Goal: Task Accomplishment & Management: Manage account settings

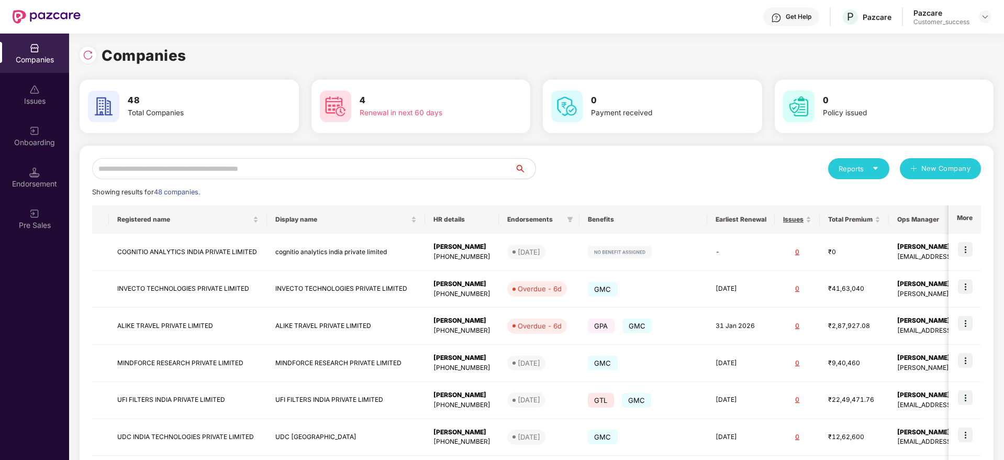
click at [325, 161] on input "text" at bounding box center [303, 168] width 423 height 21
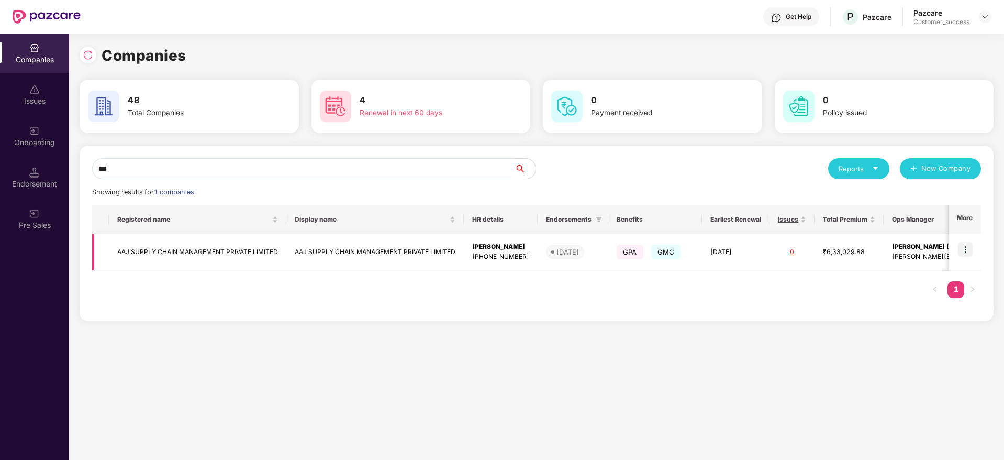
type input "***"
click at [967, 246] on img at bounding box center [965, 249] width 15 height 15
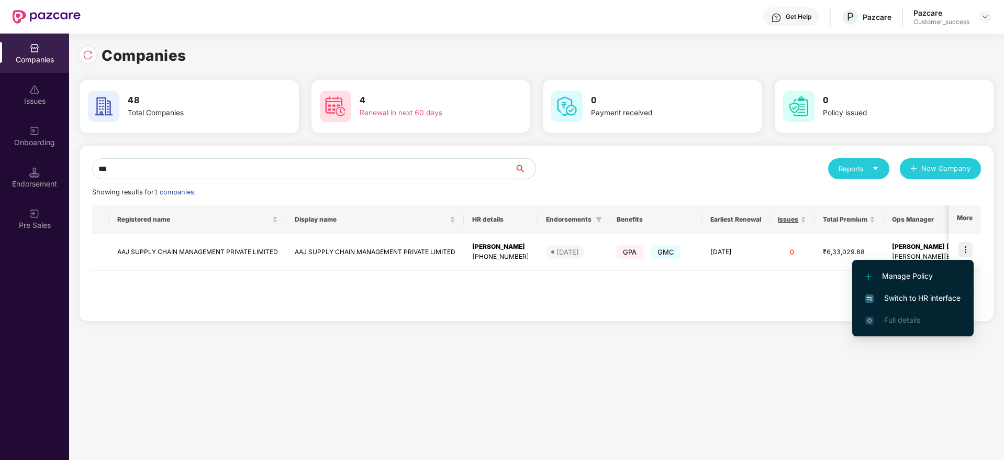
click at [911, 288] on li "Switch to HR interface" at bounding box center [912, 298] width 121 height 22
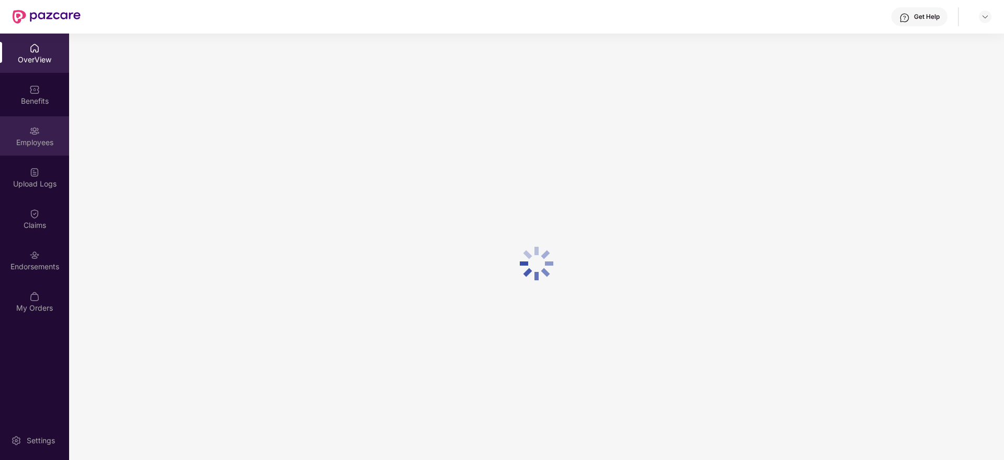
click at [31, 138] on div "Employees" at bounding box center [34, 142] width 69 height 10
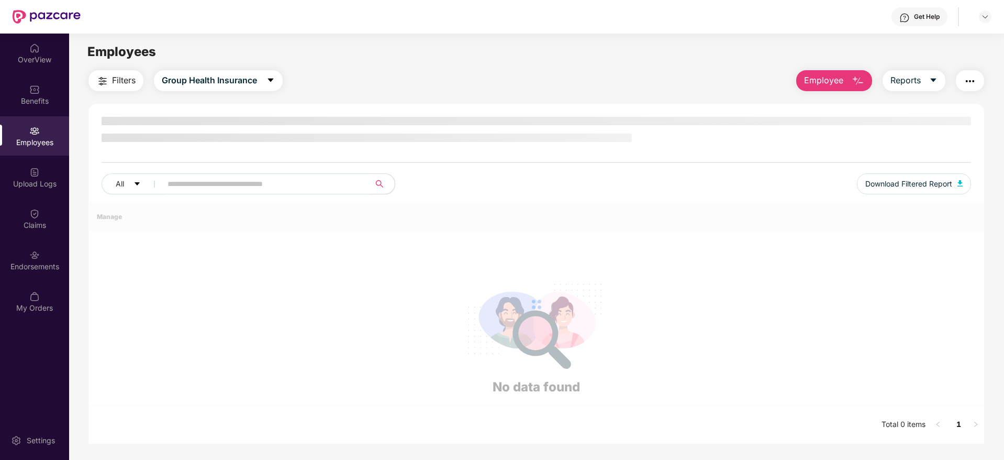
click at [214, 178] on input "text" at bounding box center [262, 184] width 188 height 16
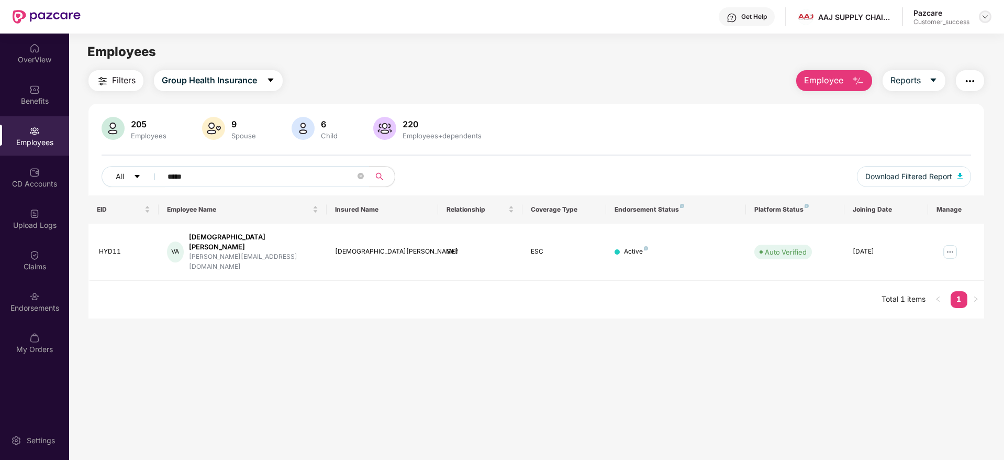
click at [985, 17] on img at bounding box center [985, 17] width 8 height 8
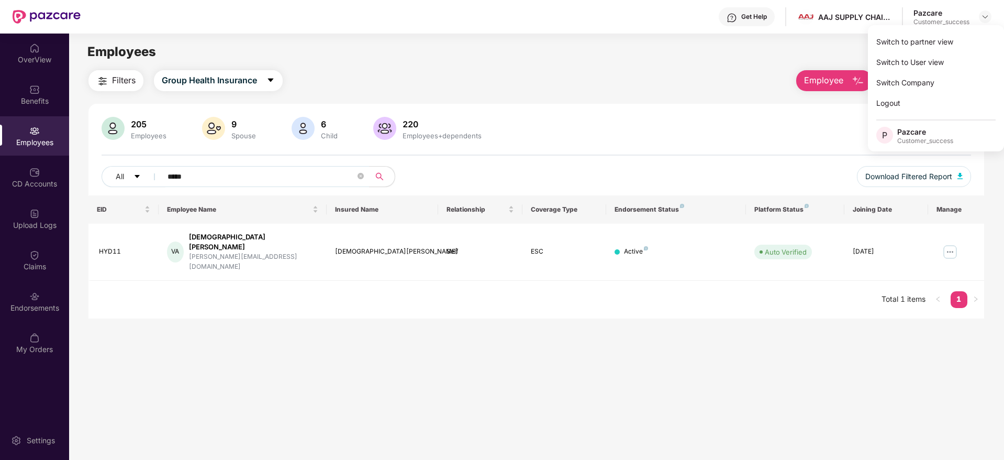
click at [638, 74] on div "Filters Group Health Insurance Employee Reports" at bounding box center [536, 80] width 896 height 21
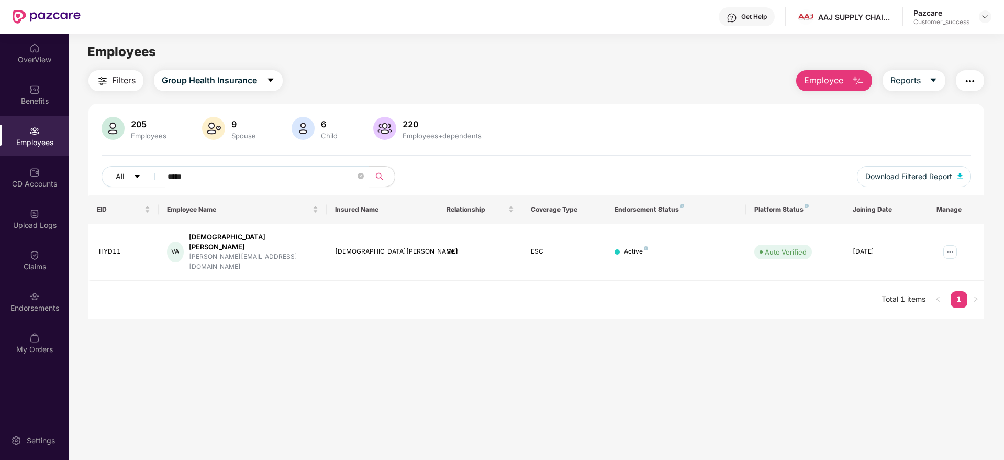
click at [638, 74] on div "Filters Group Health Insurance Employee Reports" at bounding box center [536, 80] width 896 height 21
click at [214, 175] on input "*****" at bounding box center [262, 177] width 188 height 16
type input "*"
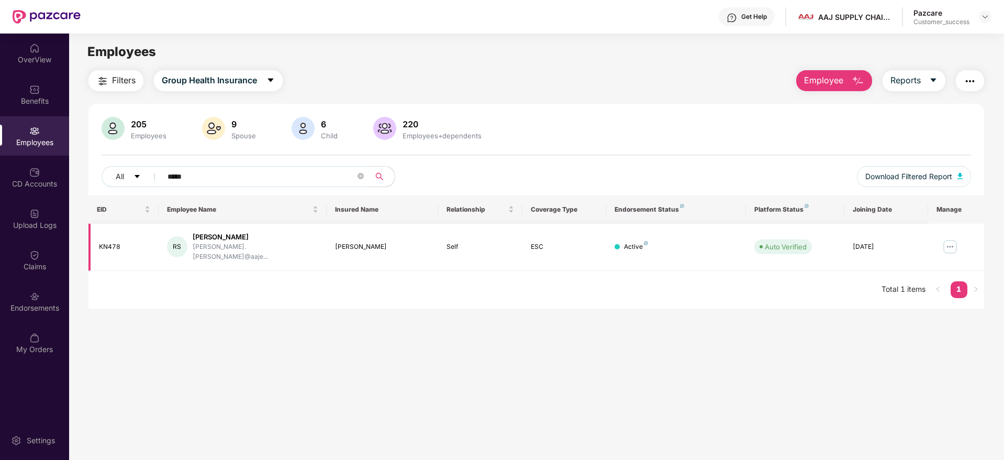
type input "*****"
click at [951, 243] on img at bounding box center [950, 246] width 17 height 17
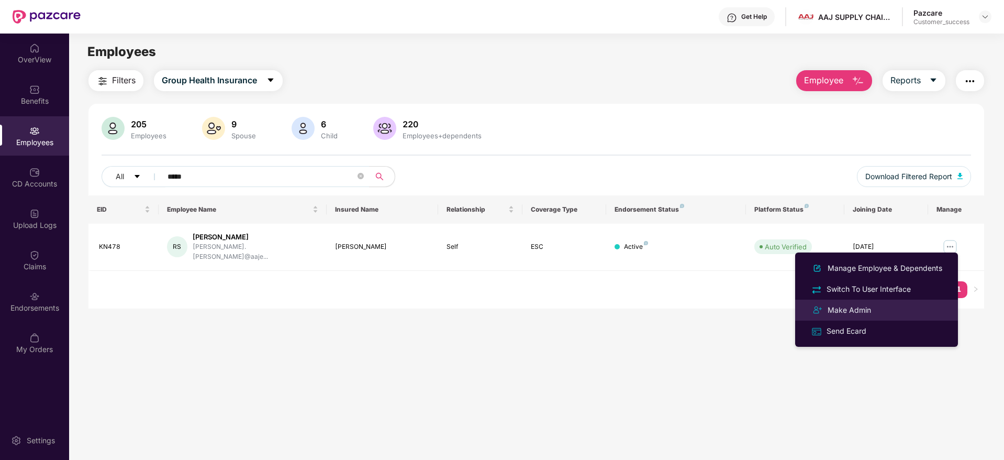
click at [865, 313] on div "Make Admin" at bounding box center [850, 310] width 48 height 12
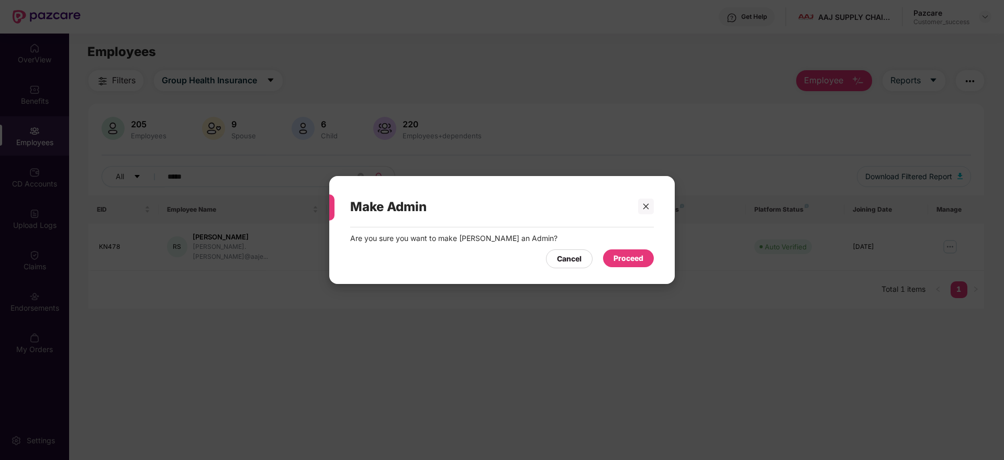
click at [625, 256] on div "Proceed" at bounding box center [629, 258] width 30 height 12
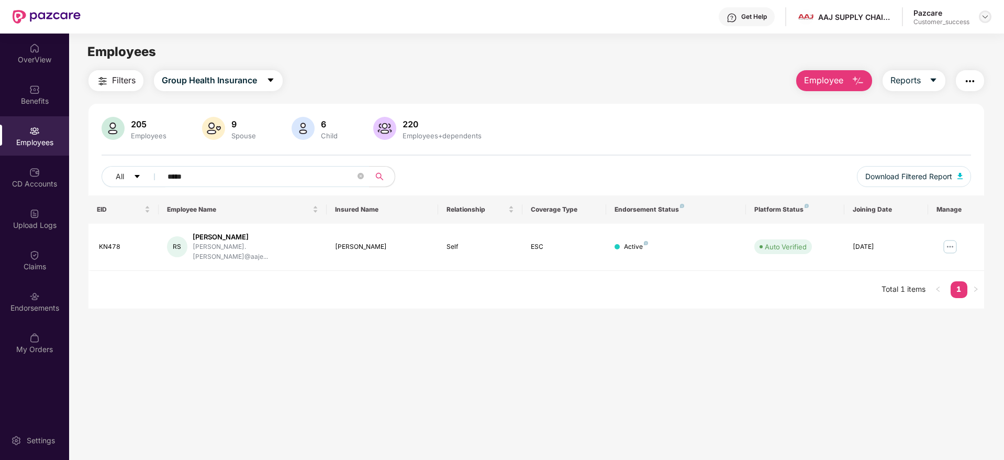
click at [983, 18] on img at bounding box center [985, 17] width 8 height 8
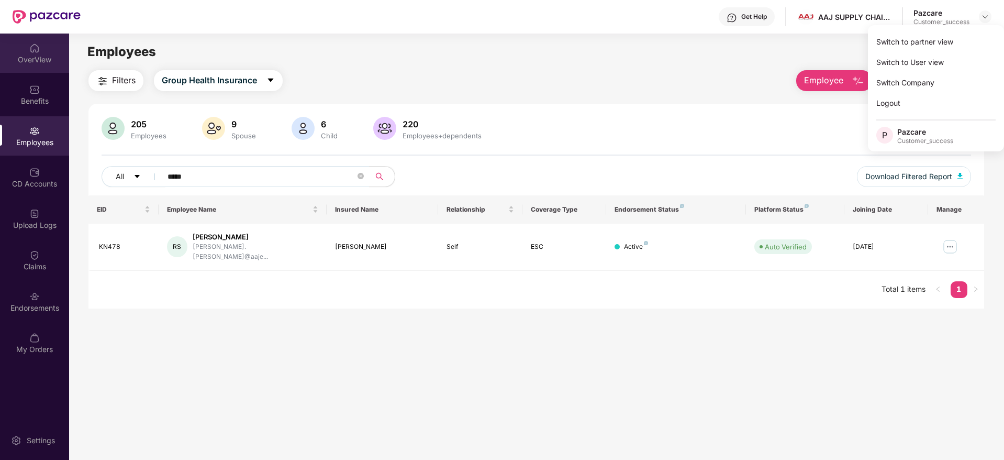
click at [38, 55] on div "OverView" at bounding box center [34, 59] width 69 height 10
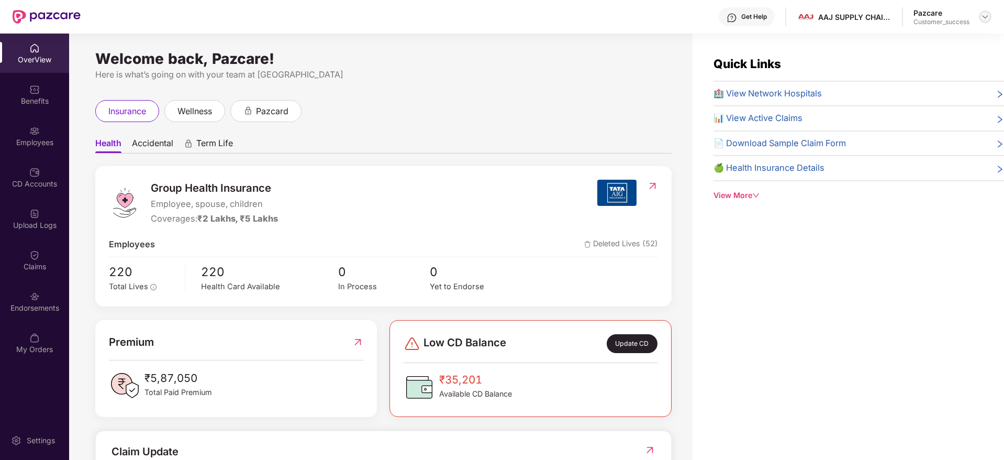
click at [985, 16] on img at bounding box center [985, 17] width 8 height 8
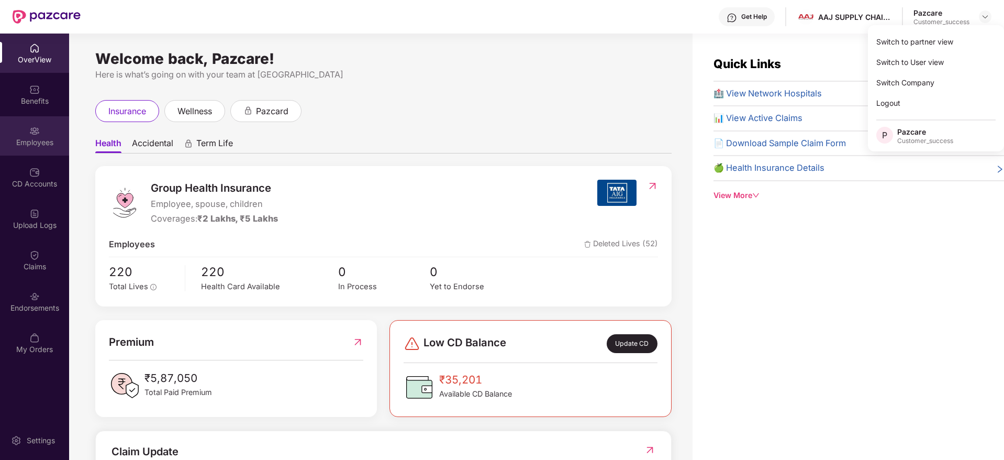
click at [38, 153] on div "Employees" at bounding box center [34, 135] width 69 height 39
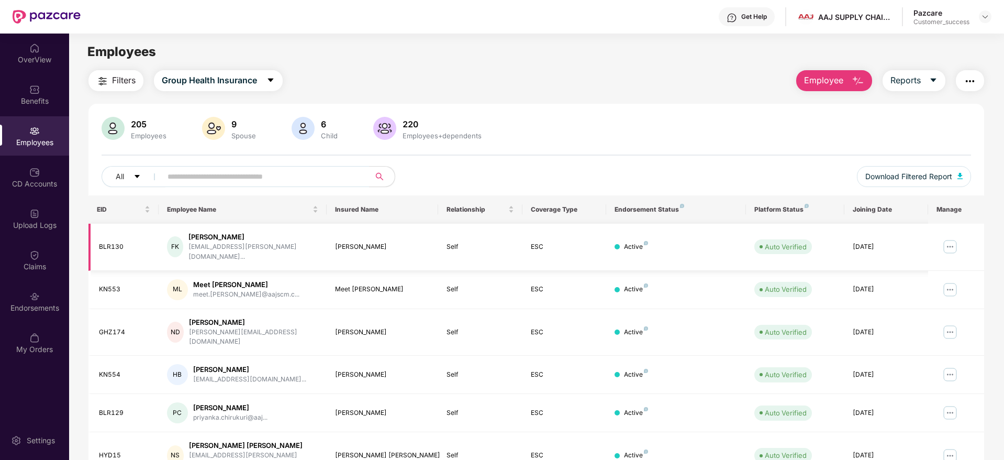
click at [954, 243] on img at bounding box center [950, 246] width 17 height 17
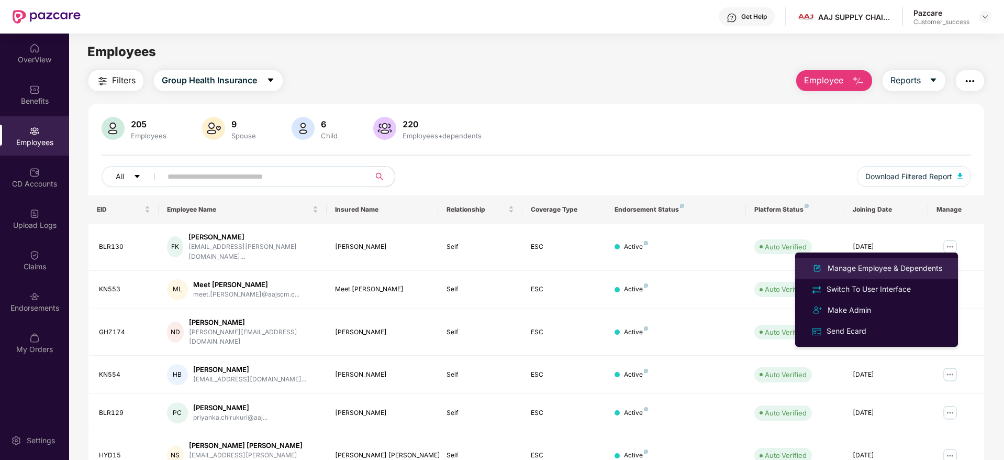
click at [865, 267] on div "Manage Employee & Dependents" at bounding box center [885, 268] width 119 height 12
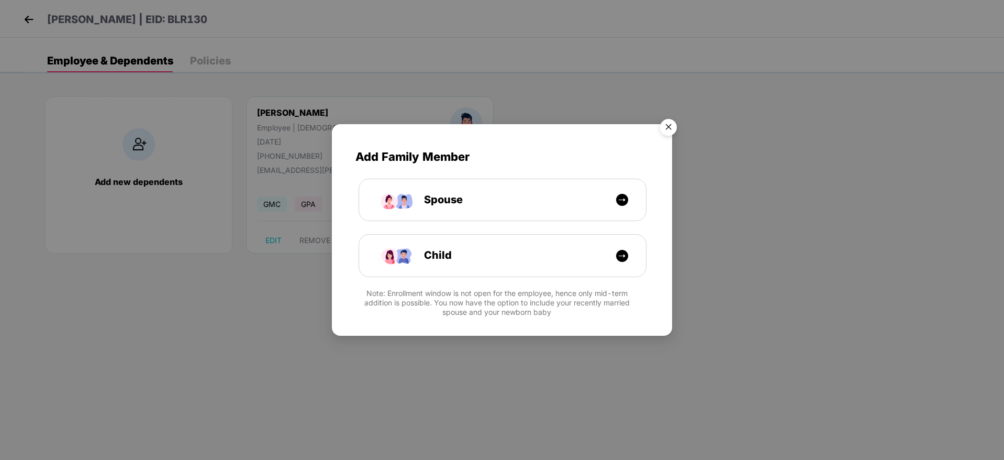
click at [671, 125] on img "Close" at bounding box center [668, 128] width 29 height 29
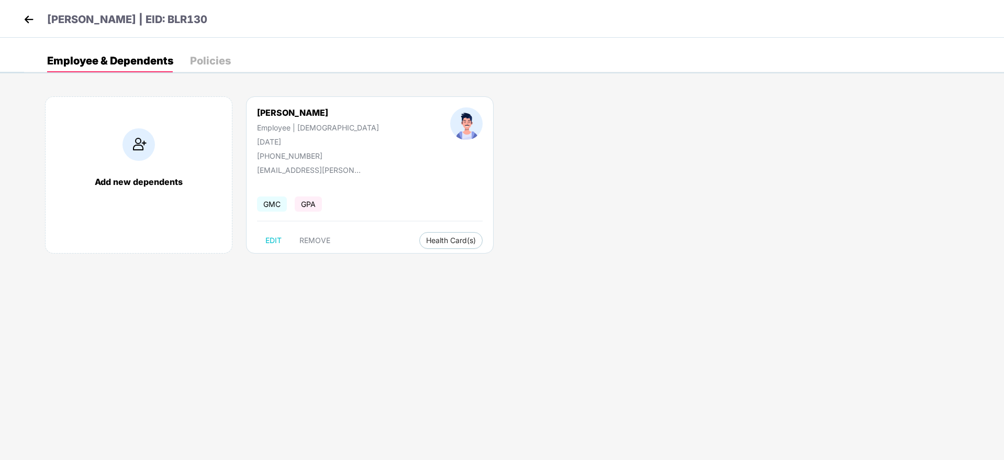
click at [28, 17] on img at bounding box center [29, 20] width 16 height 16
